Goal: Task Accomplishment & Management: Use online tool/utility

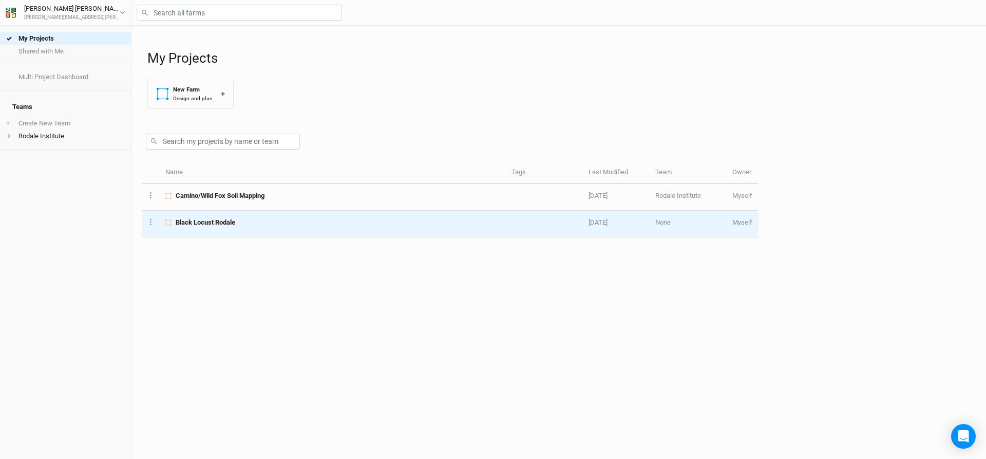
click at [226, 221] on span "Black Locust Rodale" at bounding box center [206, 222] width 60 height 9
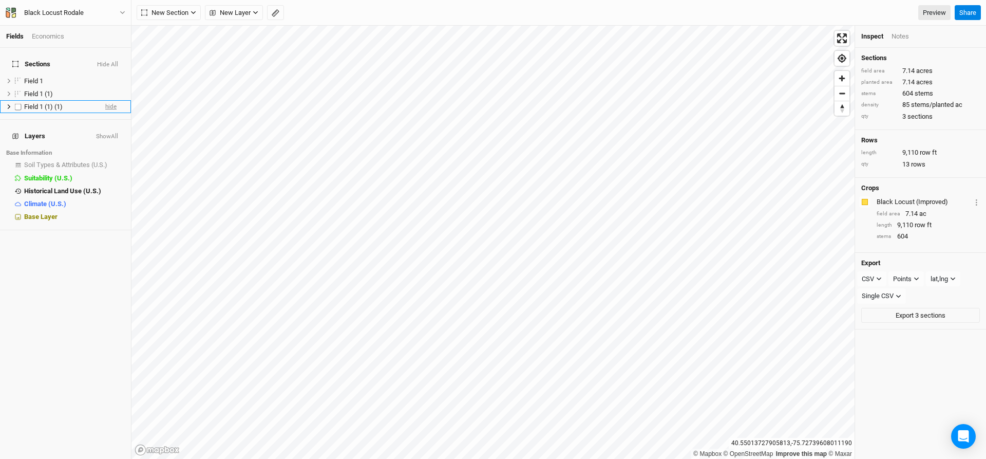
click at [107, 101] on span "hide" at bounding box center [110, 106] width 11 height 13
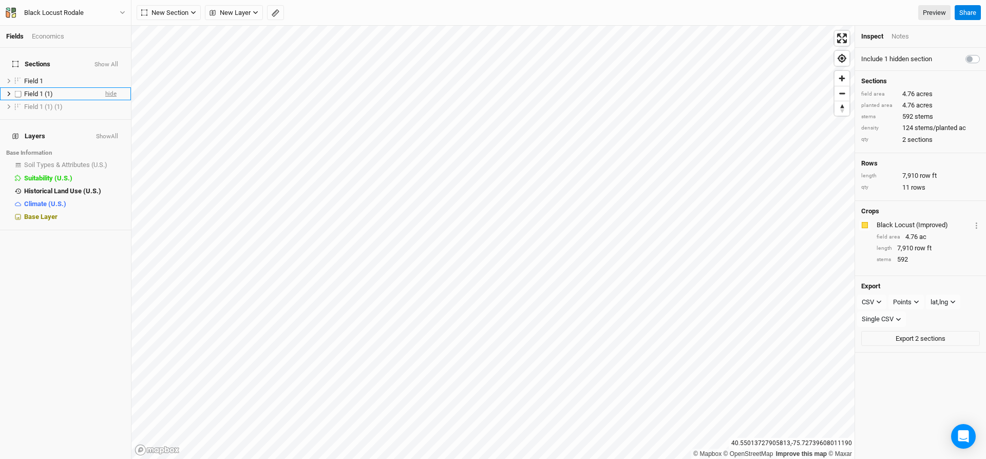
click at [105, 87] on span "hide" at bounding box center [110, 93] width 11 height 13
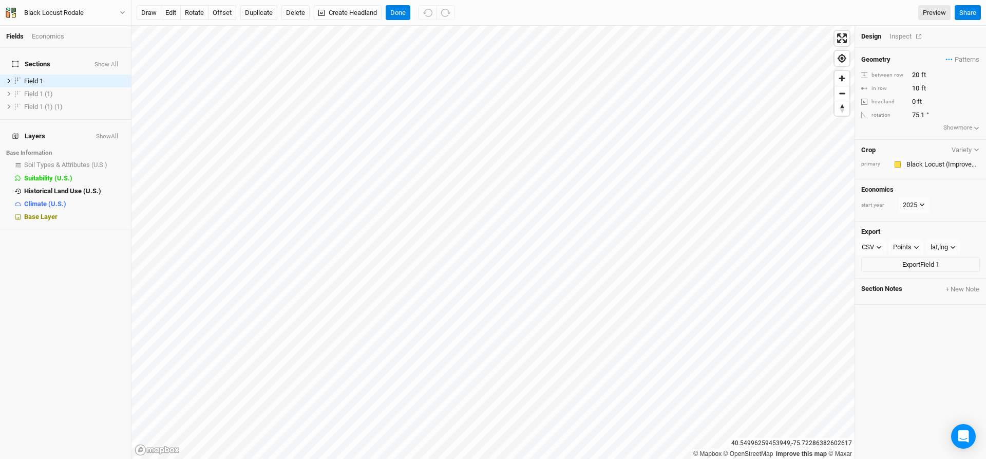
click at [901, 39] on div "Inspect" at bounding box center [907, 36] width 36 height 9
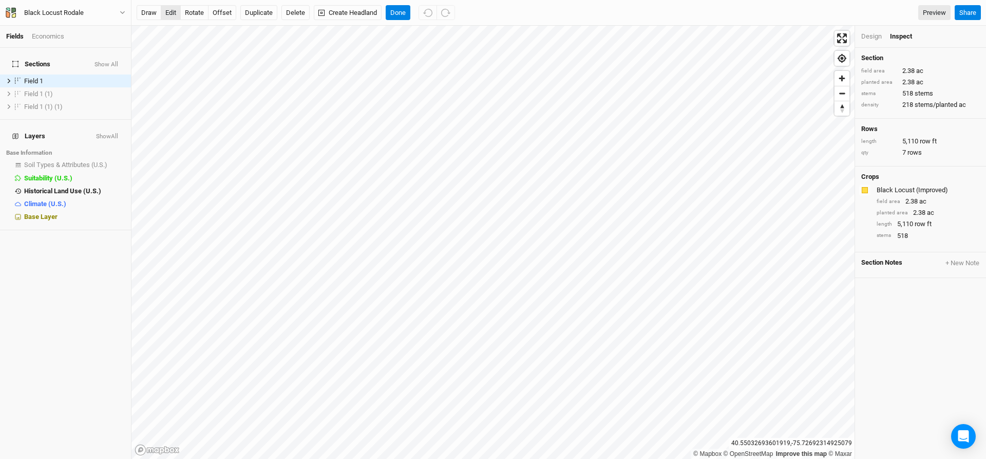
click at [175, 11] on button "edit" at bounding box center [171, 12] width 20 height 15
click at [8, 78] on icon at bounding box center [9, 81] width 6 height 6
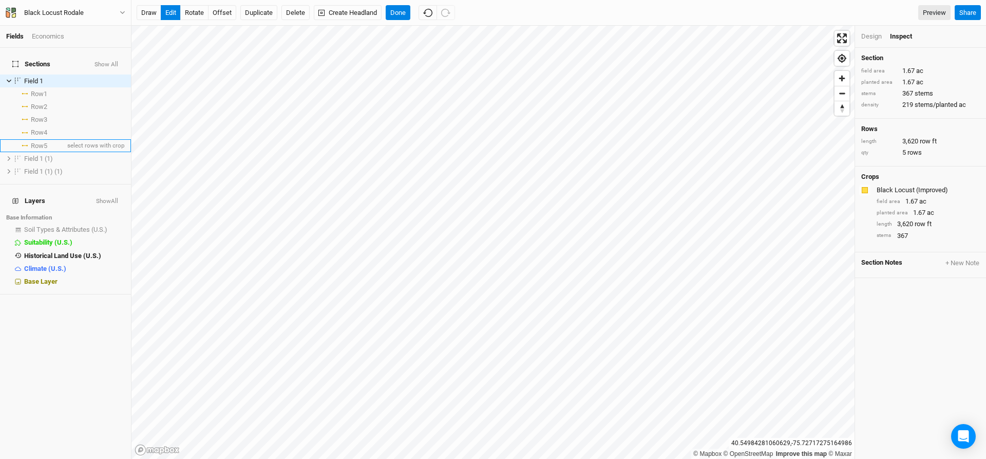
click at [46, 139] on li "Row 5 select rows with crop" at bounding box center [65, 145] width 131 height 13
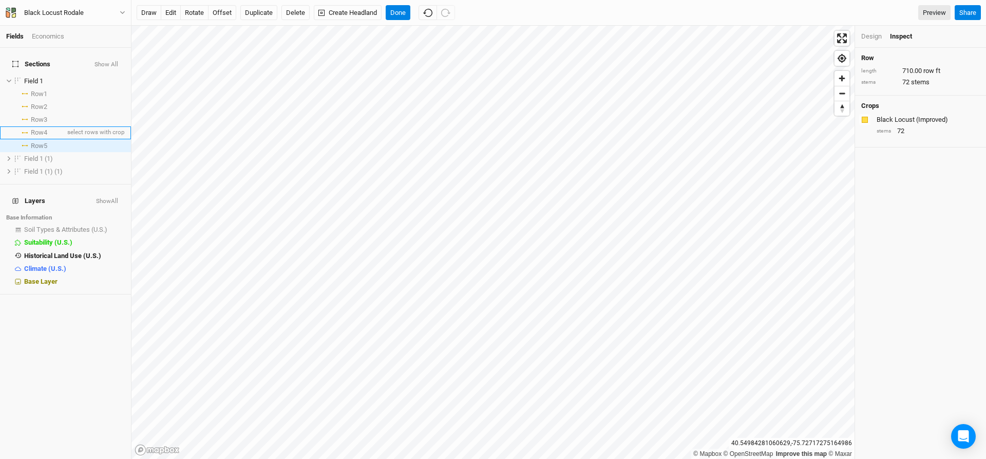
click at [46, 128] on span "Row 4" at bounding box center [39, 132] width 16 height 8
click at [47, 117] on span "Row 3" at bounding box center [39, 120] width 16 height 8
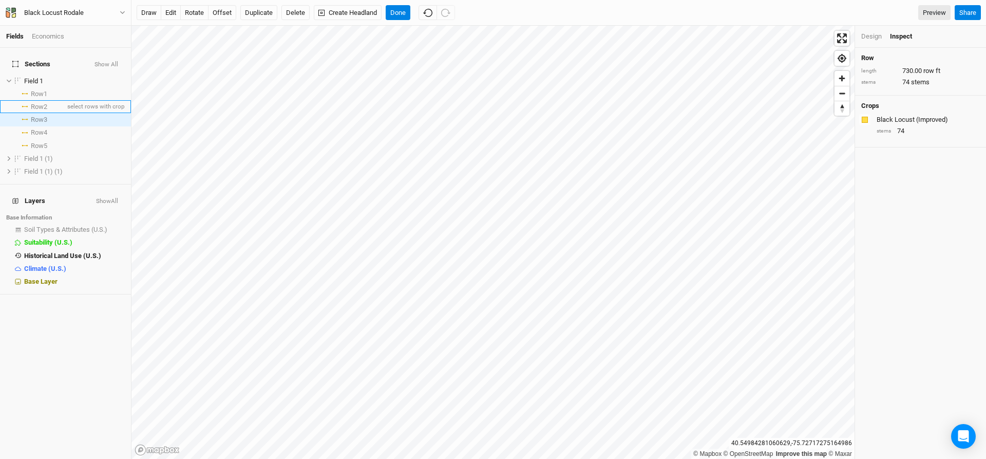
click at [47, 103] on span "Row 2" at bounding box center [39, 107] width 16 height 8
click at [45, 90] on span "Row 1" at bounding box center [39, 94] width 16 height 8
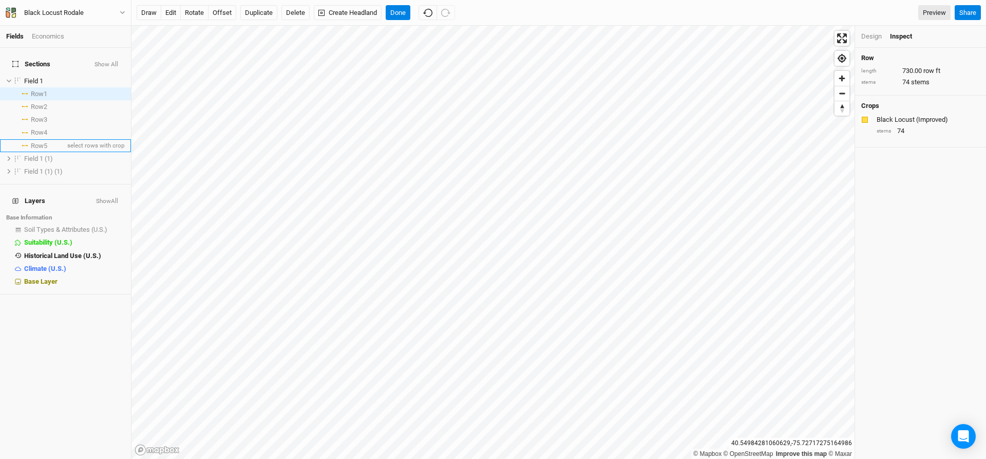
click at [44, 142] on span "Row 5" at bounding box center [39, 146] width 16 height 8
click at [43, 128] on span "Row 4" at bounding box center [39, 132] width 16 height 8
click at [149, 17] on button "draw" at bounding box center [149, 12] width 25 height 15
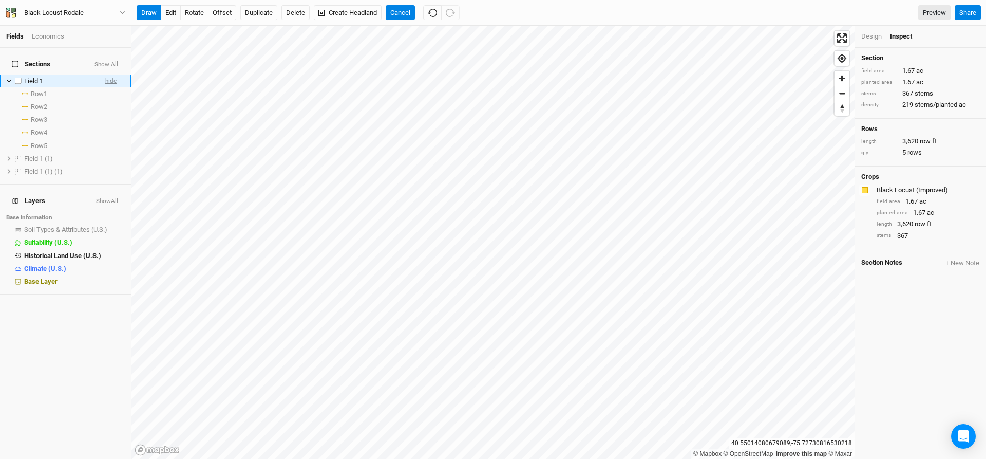
click at [105, 74] on span "hide" at bounding box center [110, 80] width 11 height 13
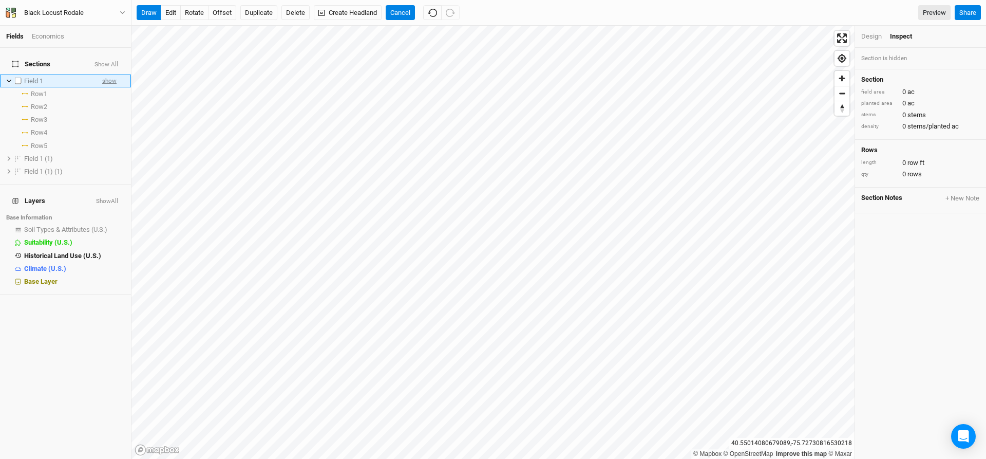
click at [102, 74] on span "show" at bounding box center [109, 80] width 14 height 13
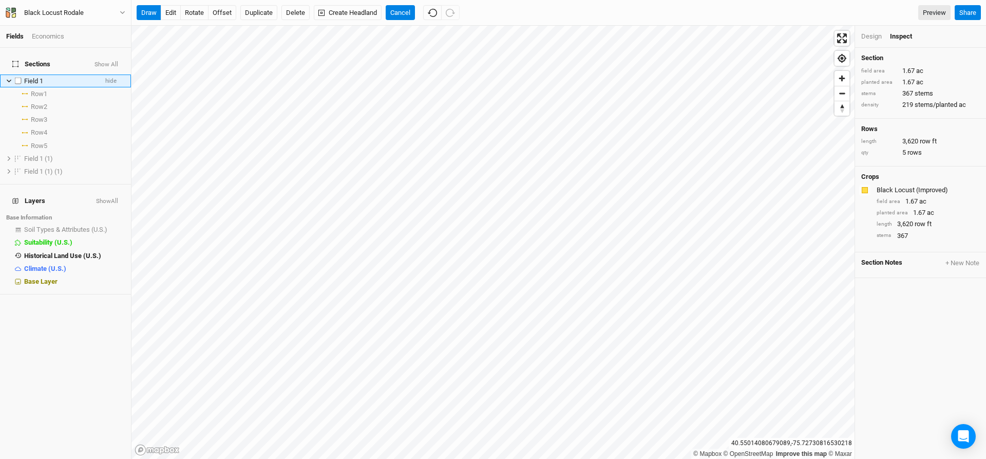
click at [55, 77] on div "Field 1" at bounding box center [60, 81] width 73 height 8
click at [402, 16] on button "Done" at bounding box center [398, 12] width 25 height 15
click at [247, 14] on button "Duplicate" at bounding box center [258, 12] width 37 height 15
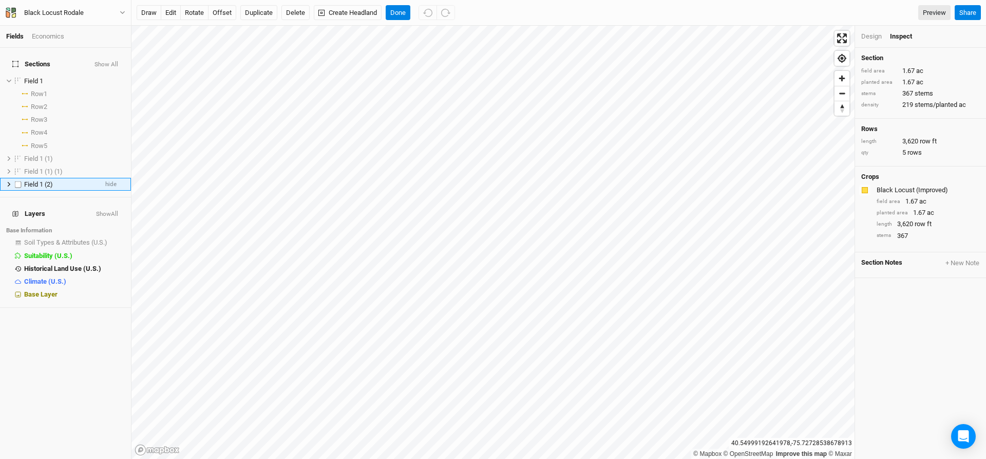
click at [38, 180] on span "Field 1 (2)" at bounding box center [38, 184] width 29 height 8
click at [18, 178] on label at bounding box center [18, 184] width 13 height 13
click at [18, 181] on input "checkbox" at bounding box center [18, 184] width 7 height 7
checkbox input "true"
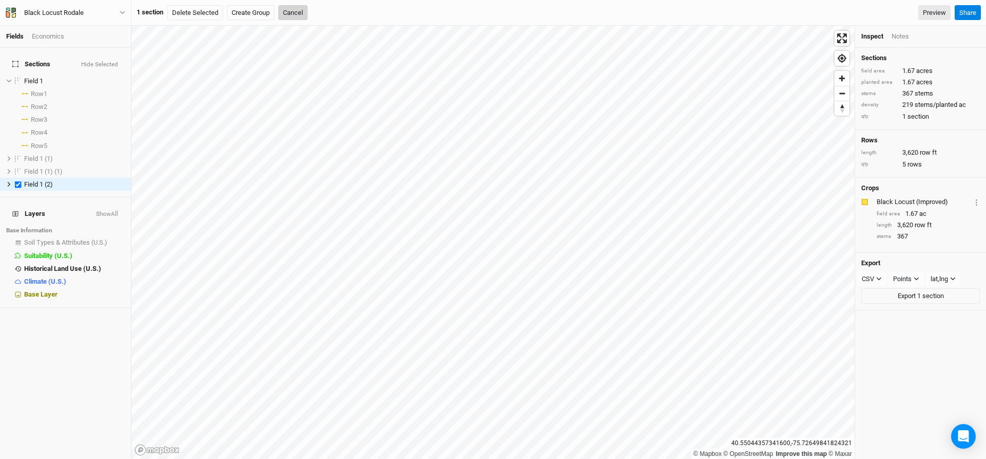
click at [296, 17] on button "Cancel" at bounding box center [292, 12] width 29 height 15
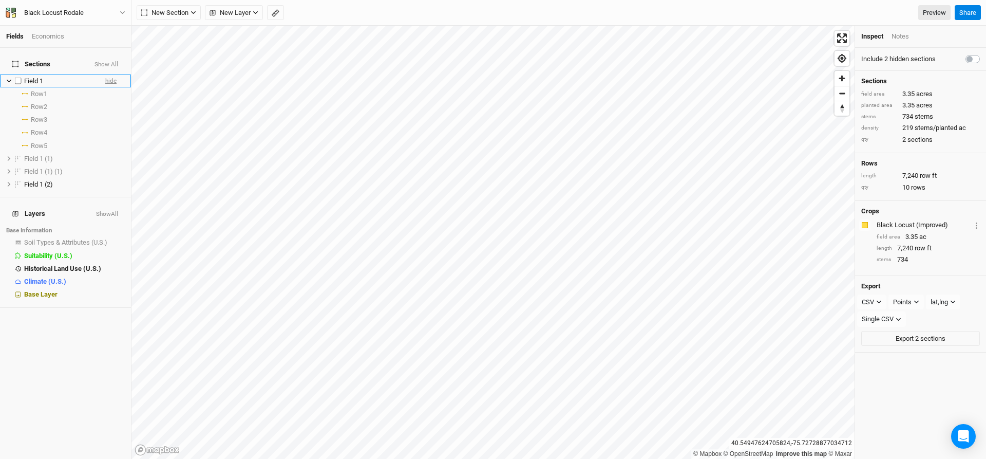
click at [105, 74] on span "hide" at bounding box center [110, 80] width 11 height 13
click at [9, 182] on icon at bounding box center [9, 184] width 3 height 5
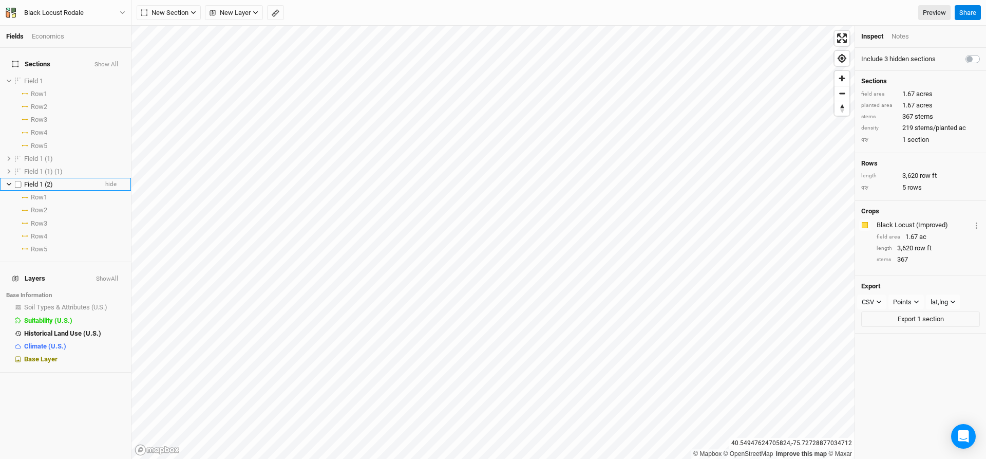
click at [18, 178] on label at bounding box center [18, 184] width 13 height 13
click at [18, 181] on input "checkbox" at bounding box center [18, 184] width 7 height 7
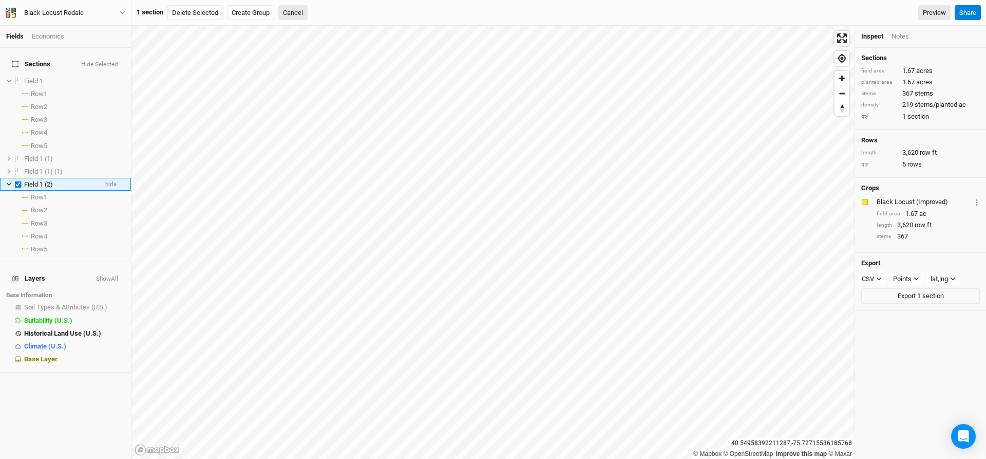
click at [18, 179] on label at bounding box center [18, 184] width 13 height 13
click at [18, 181] on input "checkbox" at bounding box center [18, 184] width 7 height 7
checkbox input "false"
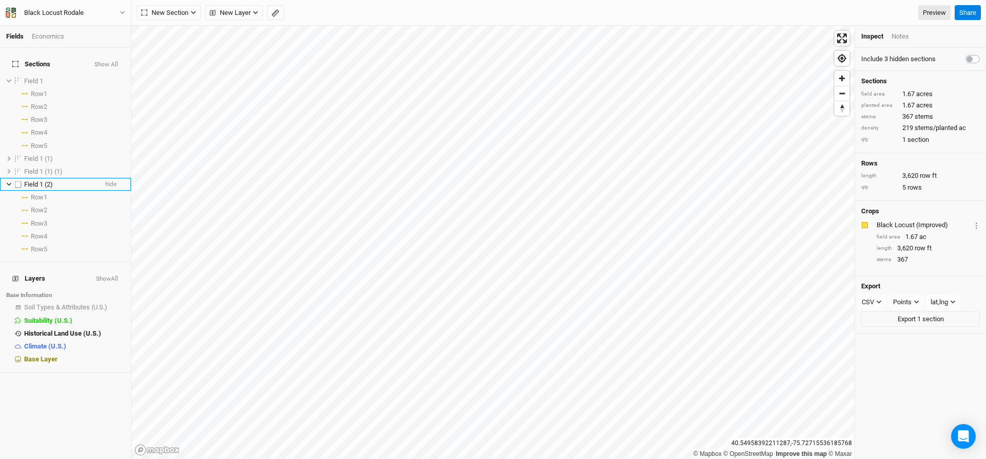
click at [38, 180] on span "Field 1 (2)" at bounding box center [38, 184] width 29 height 8
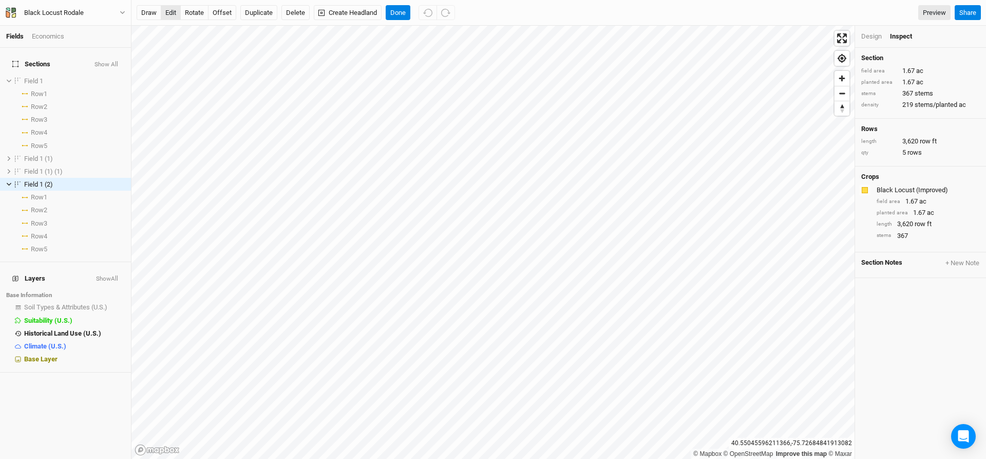
click at [176, 12] on button "edit" at bounding box center [171, 12] width 20 height 15
click at [863, 185] on button "button" at bounding box center [864, 189] width 11 height 11
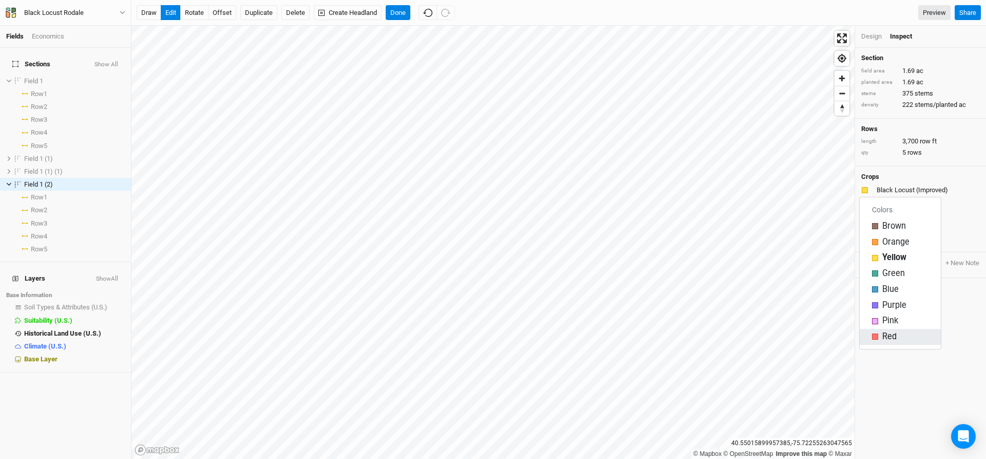
click at [899, 333] on div "Red" at bounding box center [900, 337] width 56 height 12
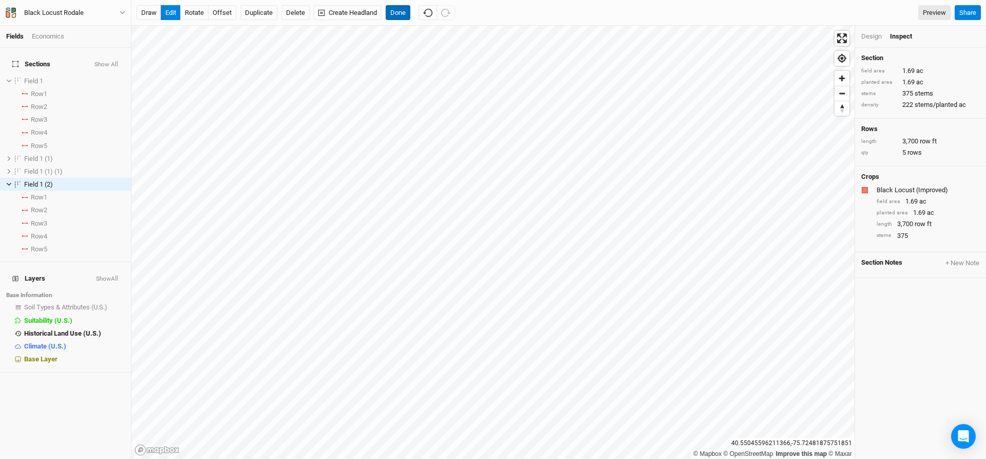
click at [396, 12] on button "Done" at bounding box center [398, 12] width 25 height 15
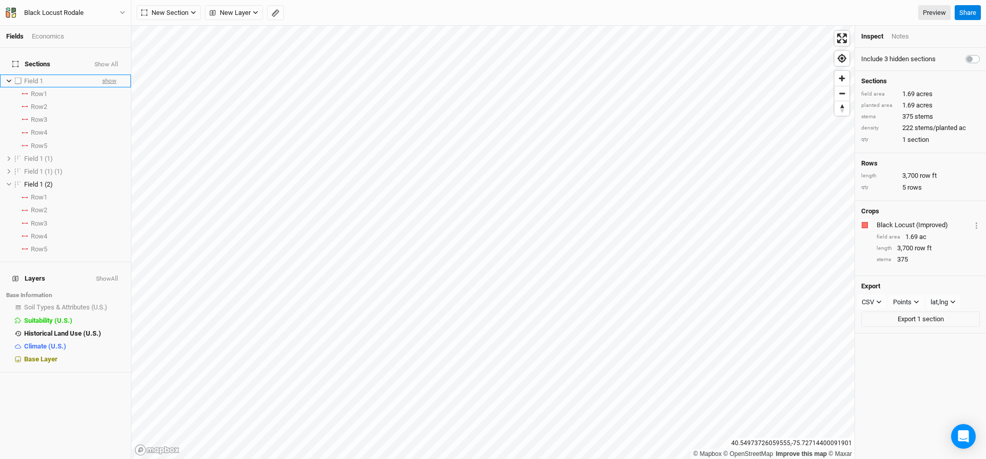
click at [102, 74] on span "show" at bounding box center [109, 80] width 14 height 13
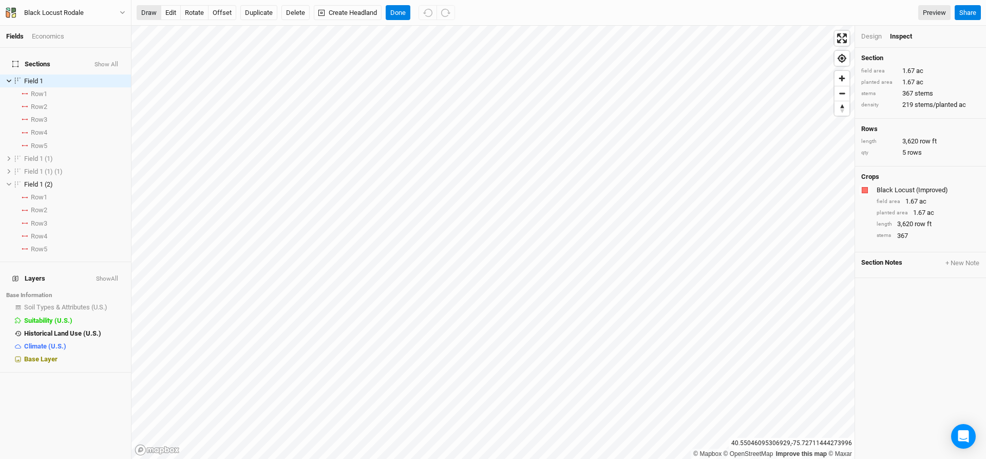
click at [152, 15] on button "draw" at bounding box center [149, 12] width 25 height 15
click at [105, 178] on span "hide" at bounding box center [110, 184] width 11 height 13
click at [16, 74] on label at bounding box center [18, 80] width 13 height 13
click at [16, 78] on input "checkbox" at bounding box center [18, 81] width 7 height 7
checkbox input "true"
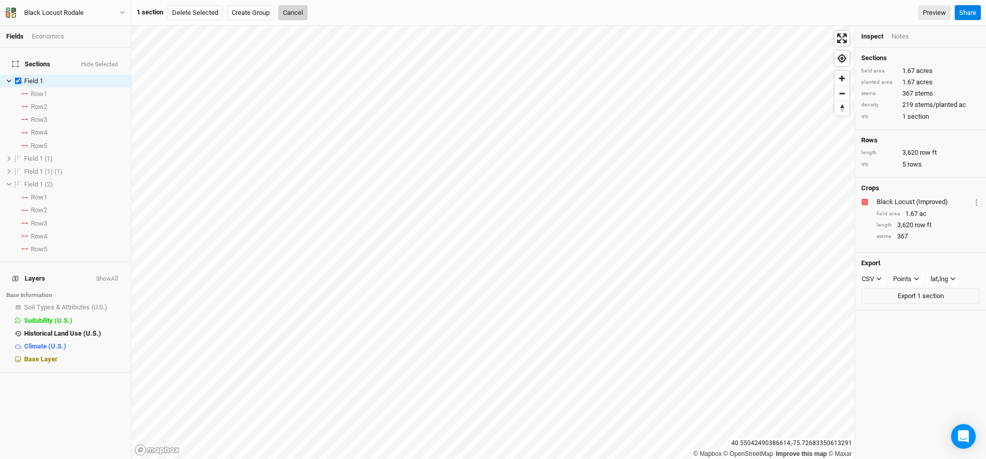
click at [293, 10] on button "Cancel" at bounding box center [292, 12] width 29 height 15
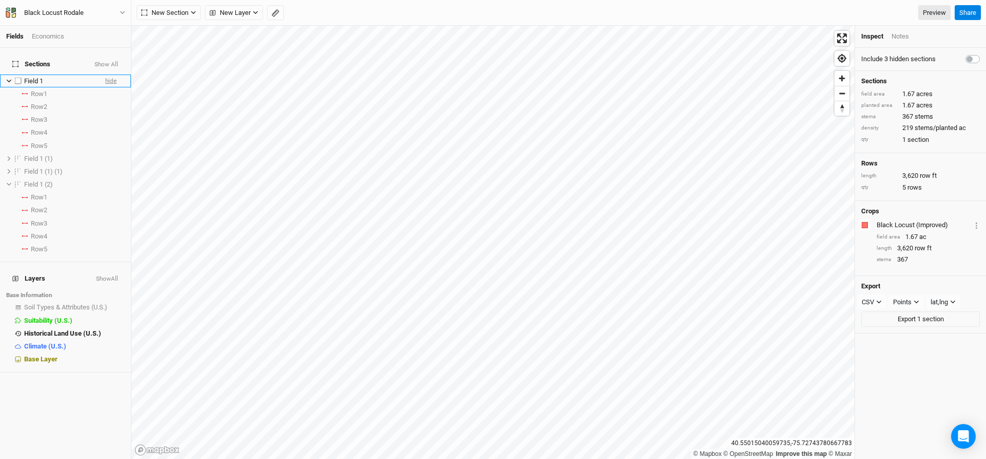
click at [105, 74] on span "hide" at bounding box center [110, 80] width 11 height 13
click at [105, 74] on span "show" at bounding box center [109, 80] width 14 height 13
click at [185, 12] on span "New Section" at bounding box center [164, 13] width 47 height 10
click at [247, 14] on span "New Layer" at bounding box center [230, 13] width 41 height 10
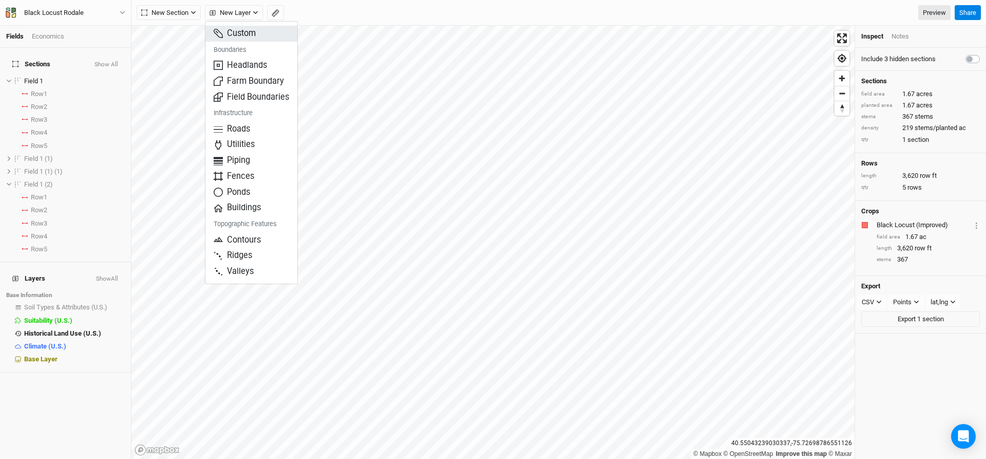
click at [256, 33] on span "Custom" at bounding box center [235, 34] width 42 height 12
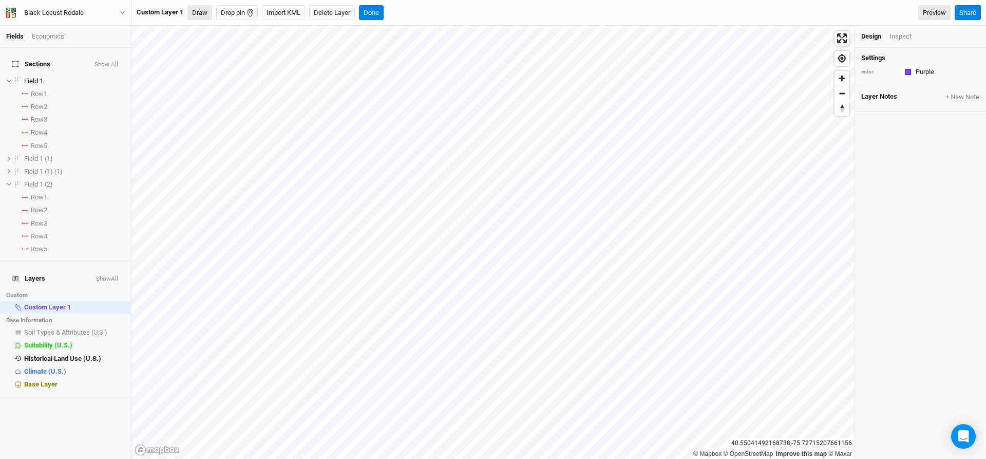
click at [201, 13] on button "Draw" at bounding box center [199, 12] width 25 height 15
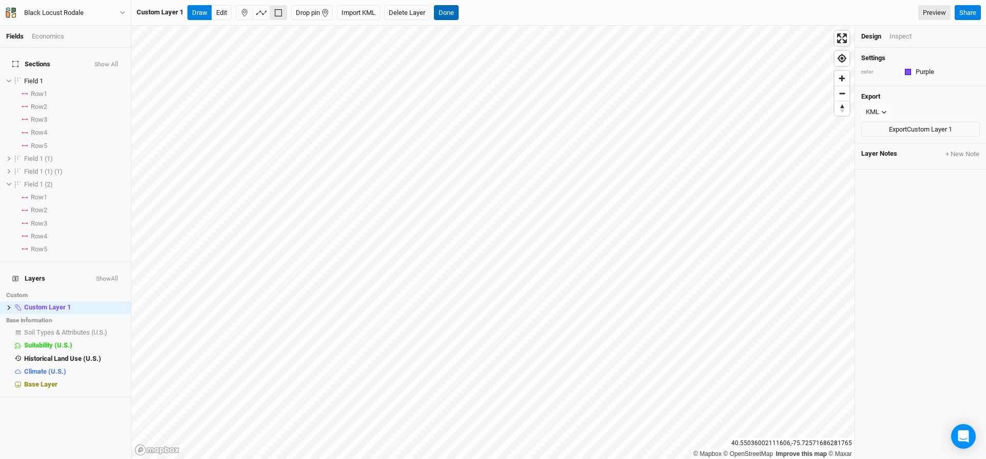
click at [447, 11] on button "Done" at bounding box center [446, 12] width 25 height 15
